Goal: Transaction & Acquisition: Purchase product/service

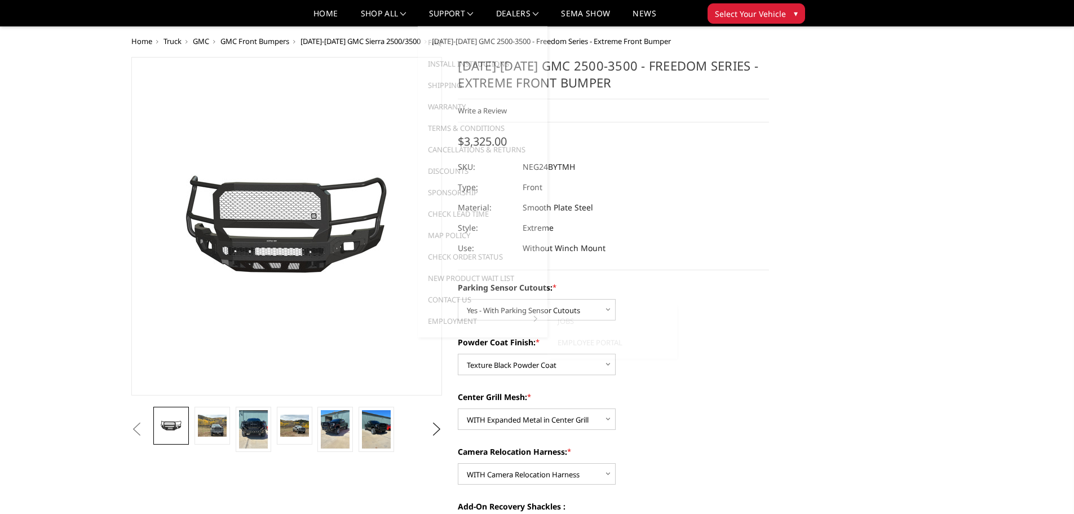
select select "2874"
select select "2876"
select select "2877"
select select "2879"
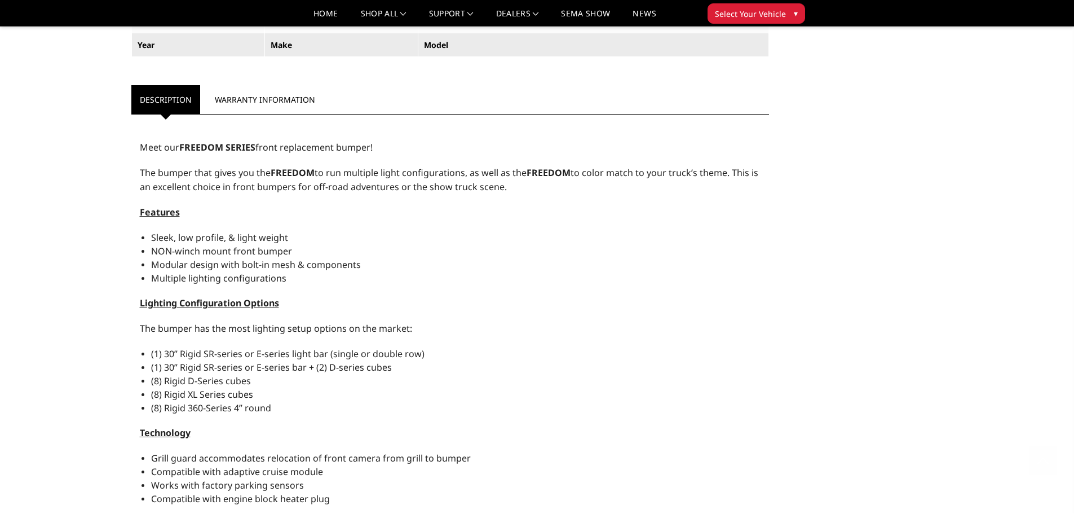
scroll to position [1015, 0]
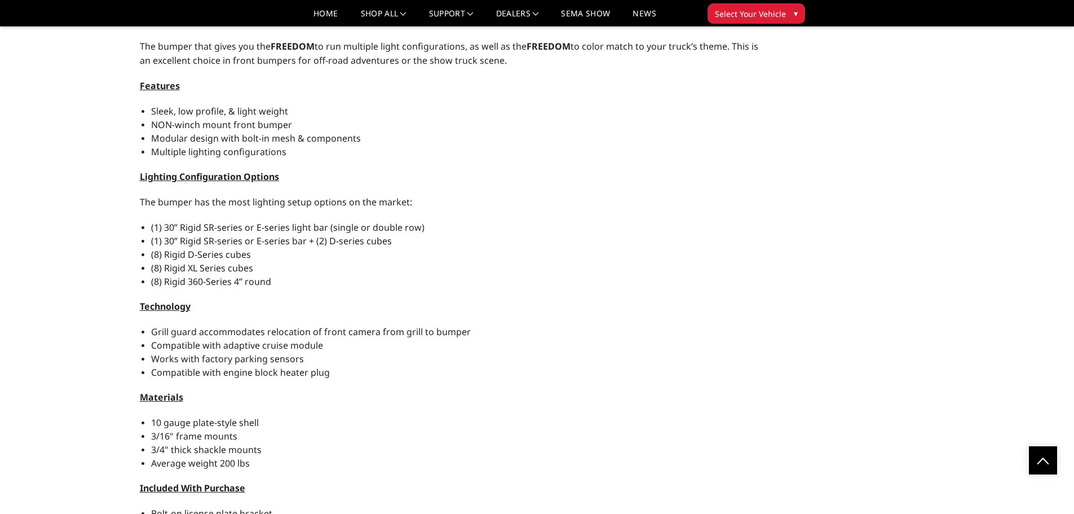
drag, startPoint x: 164, startPoint y: 254, endPoint x: 232, endPoint y: 257, distance: 67.8
click at [232, 257] on span "(8) Rigid D-Series cubes" at bounding box center [201, 254] width 100 height 12
click at [236, 255] on span "(8) Rigid D-Series cubes" at bounding box center [201, 254] width 100 height 12
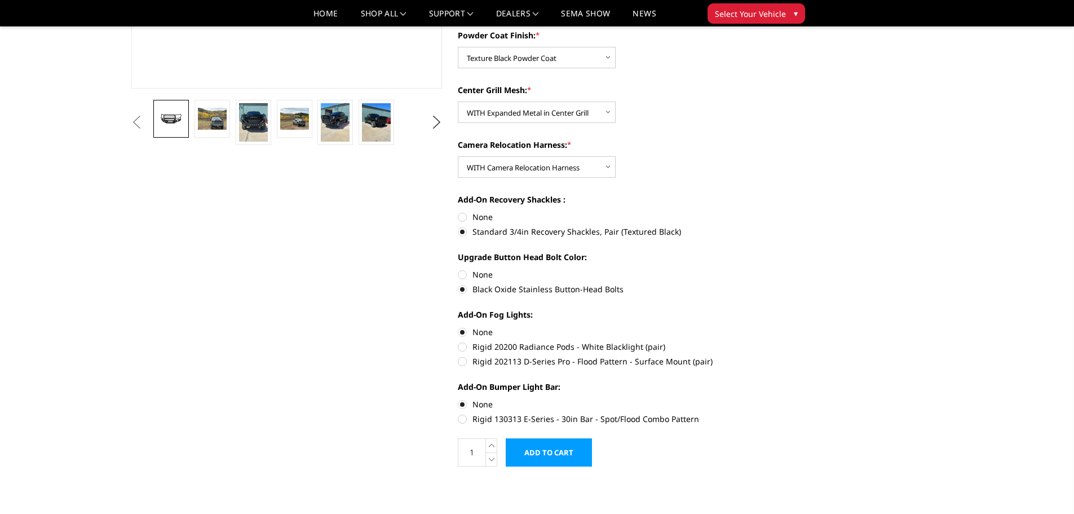
scroll to position [395, 0]
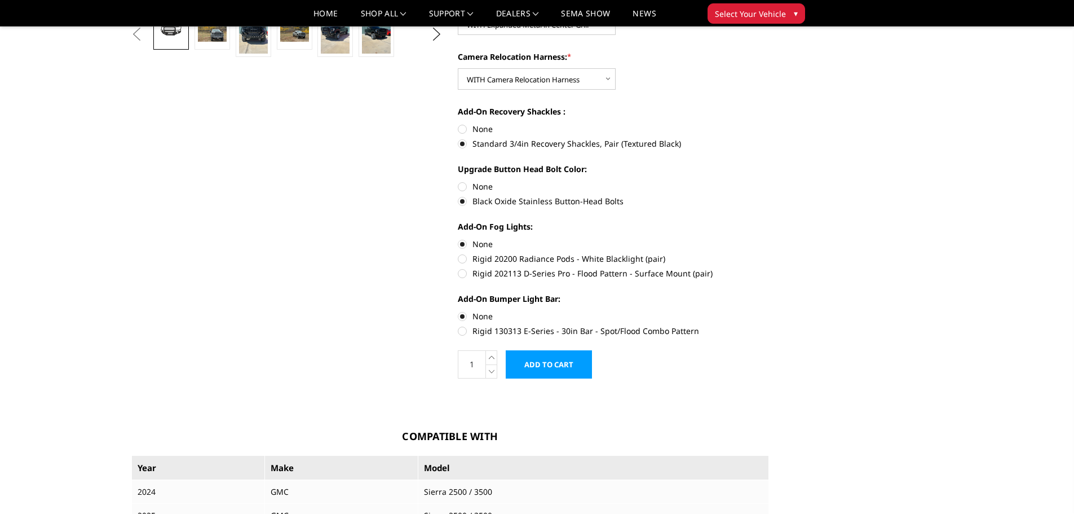
drag, startPoint x: 474, startPoint y: 330, endPoint x: 615, endPoint y: 333, distance: 141.6
click at [602, 333] on label "Rigid 130313 E-Series - 30in Bar - Spot/Flood Combo Pattern" at bounding box center [613, 331] width 311 height 12
click at [769, 311] on input "Rigid 130313 E-Series - 30in Bar - Spot/Flood Combo Pattern" at bounding box center [769, 310] width 1 height 1
radio input "true"
click at [508, 330] on label "Rigid 130313 E-Series - 30in Bar - Spot/Flood Combo Pattern" at bounding box center [613, 331] width 311 height 12
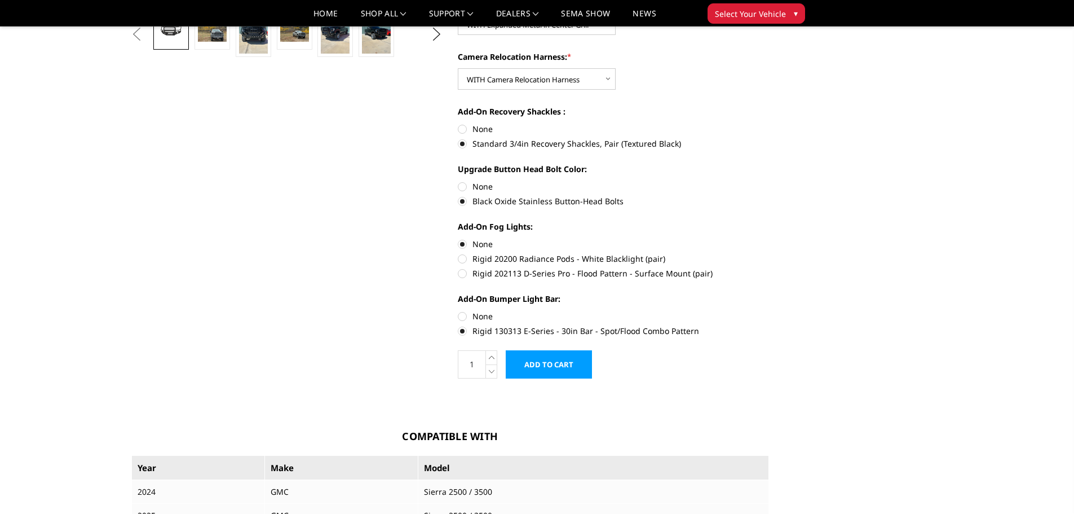
click at [769, 311] on input "Rigid 130313 E-Series - 30in Bar - Spot/Flood Combo Pattern" at bounding box center [769, 310] width 1 height 1
click at [508, 330] on label "Rigid 130313 E-Series - 30in Bar - Spot/Flood Combo Pattern" at bounding box center [613, 331] width 311 height 12
click at [769, 311] on input "Rigid 130313 E-Series - 30in Bar - Spot/Flood Combo Pattern" at bounding box center [769, 310] width 1 height 1
